Goal: Transaction & Acquisition: Obtain resource

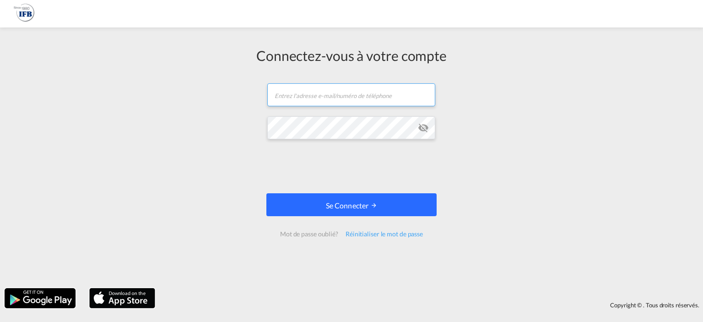
type input "[PERSON_NAME][EMAIL_ADDRESS][DOMAIN_NAME]"
click at [317, 203] on button "Se connecter" at bounding box center [352, 204] width 170 height 23
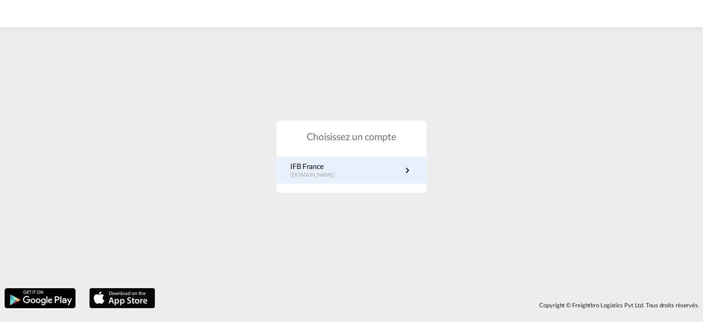
click at [313, 166] on font "IFB France" at bounding box center [306, 166] width 33 height 9
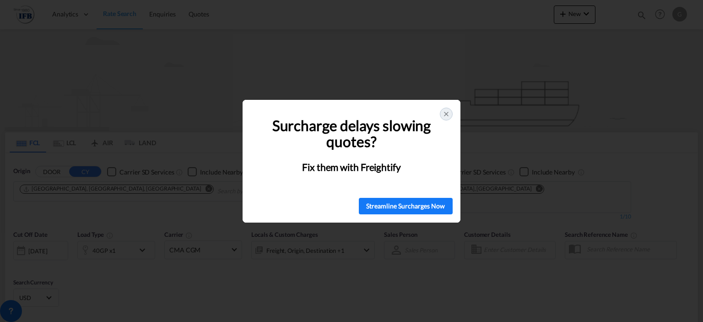
click at [446, 114] on icon at bounding box center [447, 114] width 4 height 4
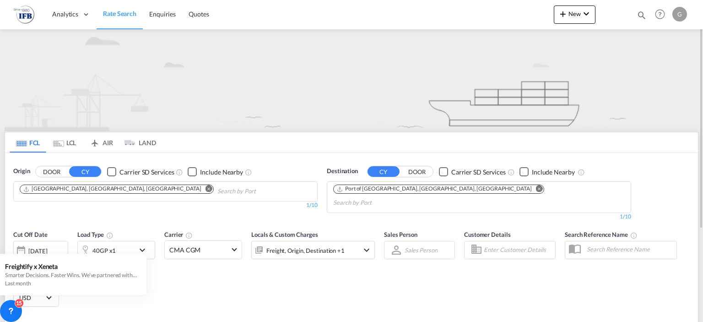
click at [206, 188] on md-icon "Remove" at bounding box center [209, 188] width 7 height 7
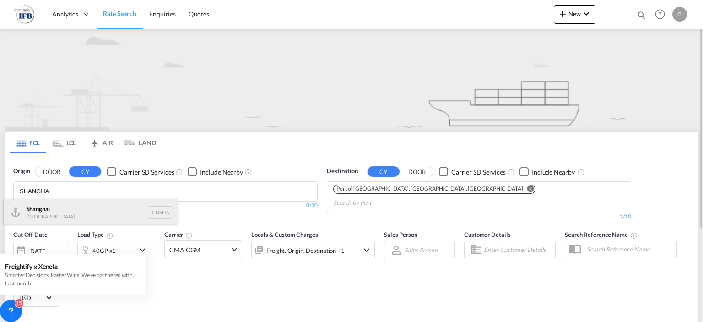
type input "SHANGHA"
click at [29, 213] on div "Shangha i China CNSHA" at bounding box center [91, 212] width 174 height 27
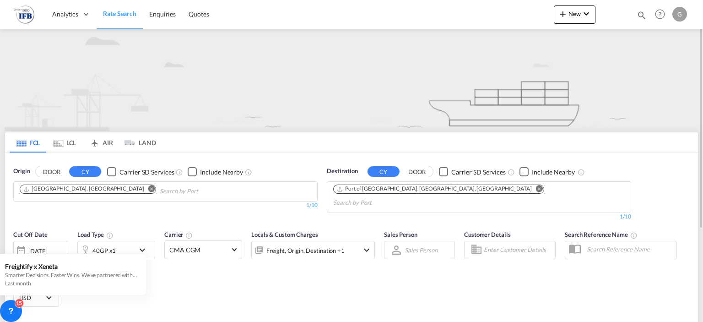
scroll to position [46, 0]
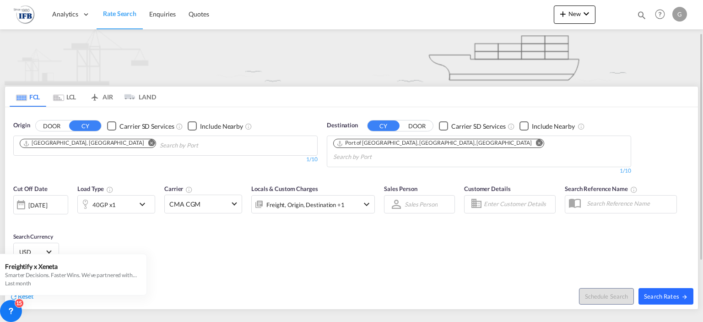
click at [684, 294] on md-icon "icon-arrow-right" at bounding box center [685, 297] width 6 height 6
type input "CNSHA to FRFOS / 26 Aug 2025"
